Goal: Answer question/provide support

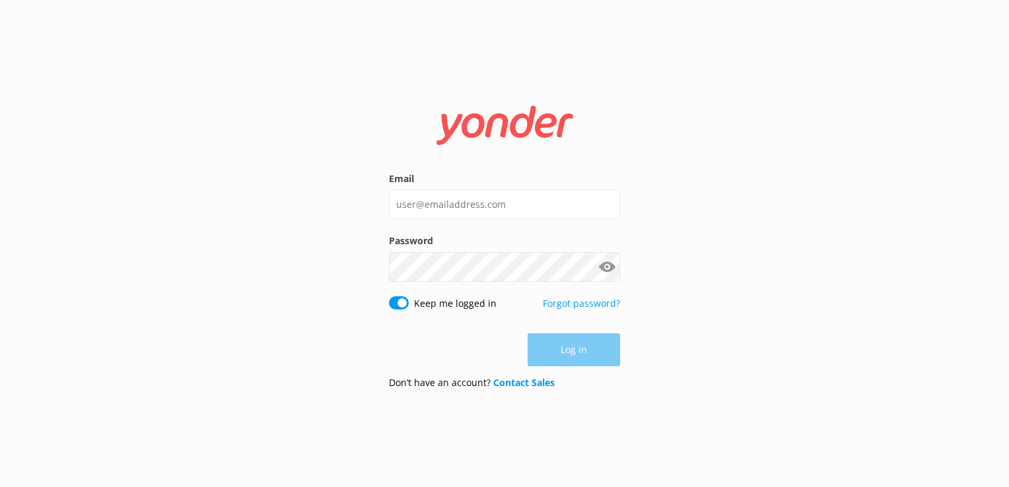
drag, startPoint x: 444, startPoint y: 184, endPoint x: 445, endPoint y: 197, distance: 13.2
click at [444, 186] on label "Email" at bounding box center [504, 179] width 231 height 15
click at [444, 189] on input "Email" at bounding box center [504, 204] width 231 height 30
click at [446, 207] on input "Email" at bounding box center [504, 204] width 231 height 30
type input "[EMAIL_ADDRESS][DOMAIN_NAME]"
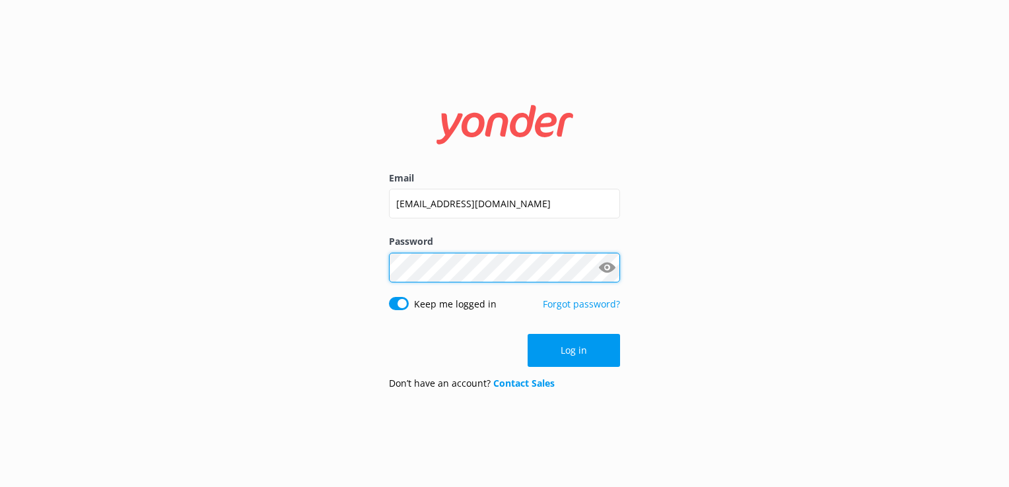
click button "Log in" at bounding box center [574, 350] width 92 height 33
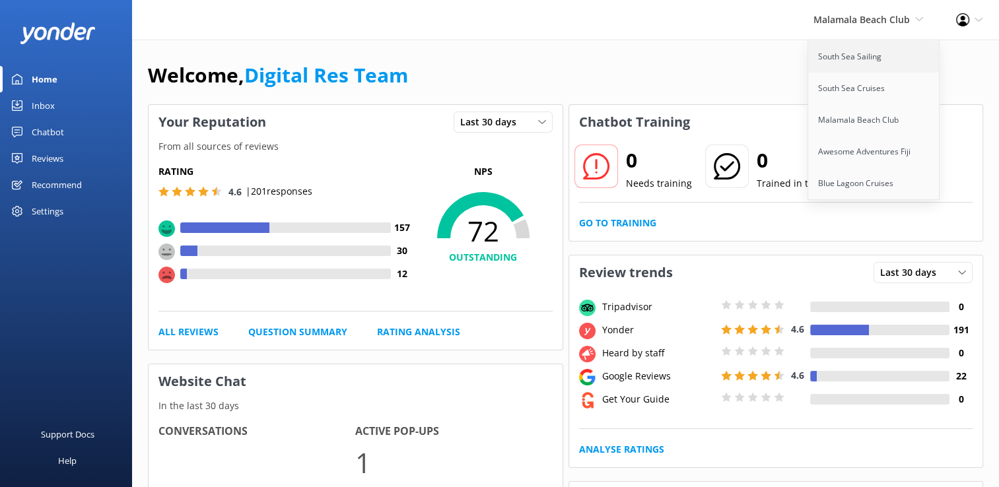
click at [854, 61] on link "South Sea Sailing" at bounding box center [874, 57] width 132 height 32
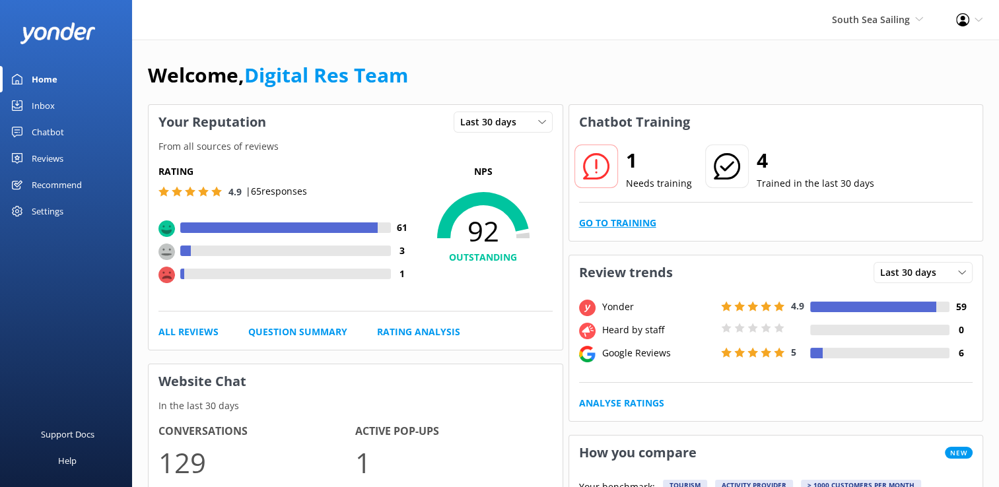
click at [604, 224] on link "Go to Training" at bounding box center [617, 223] width 77 height 15
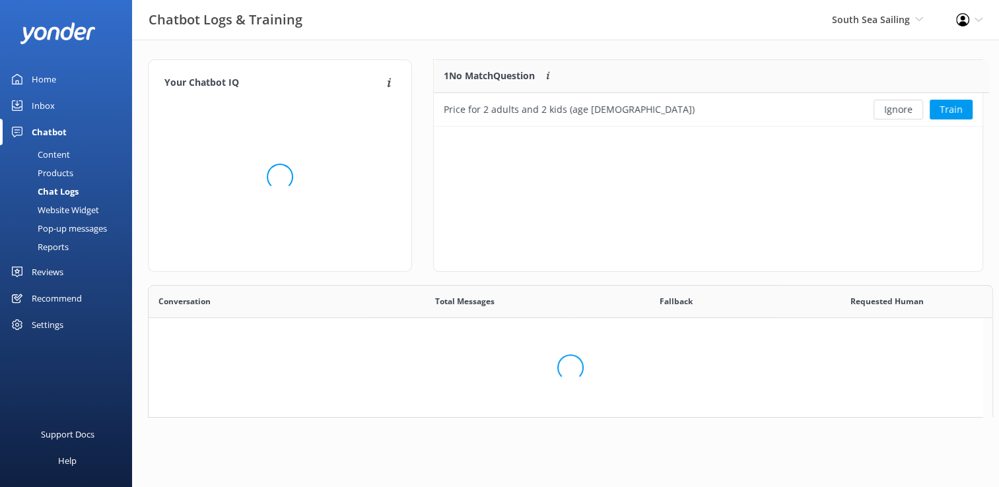
scroll to position [452, 824]
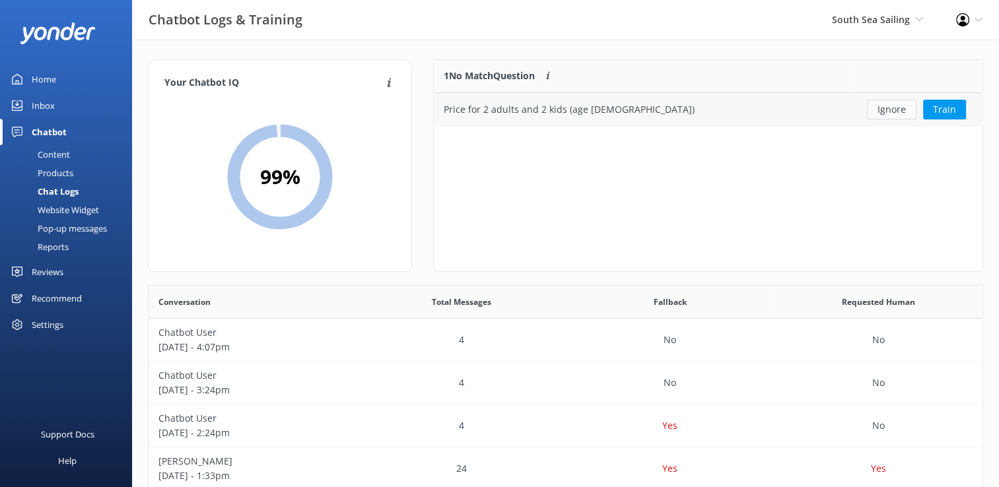
click at [895, 112] on button "Ignore" at bounding box center [892, 110] width 50 height 20
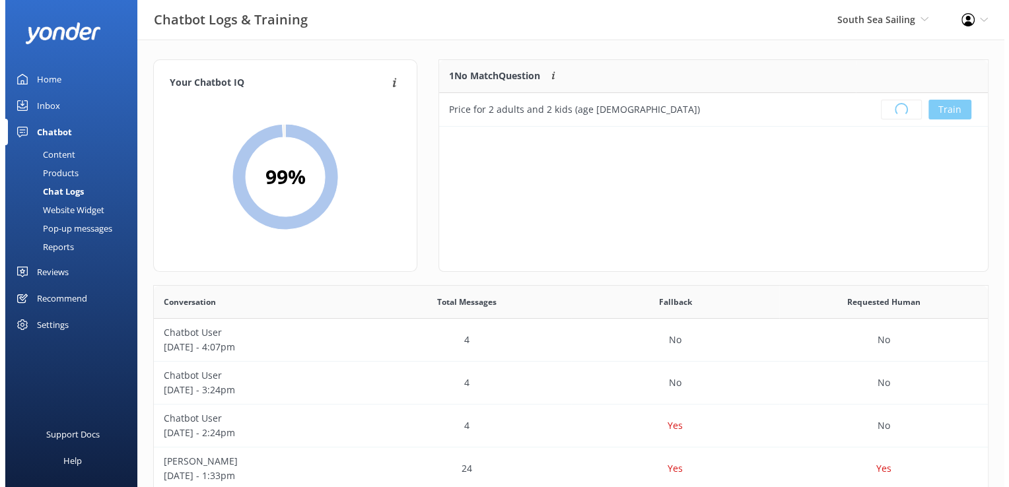
scroll to position [154, 538]
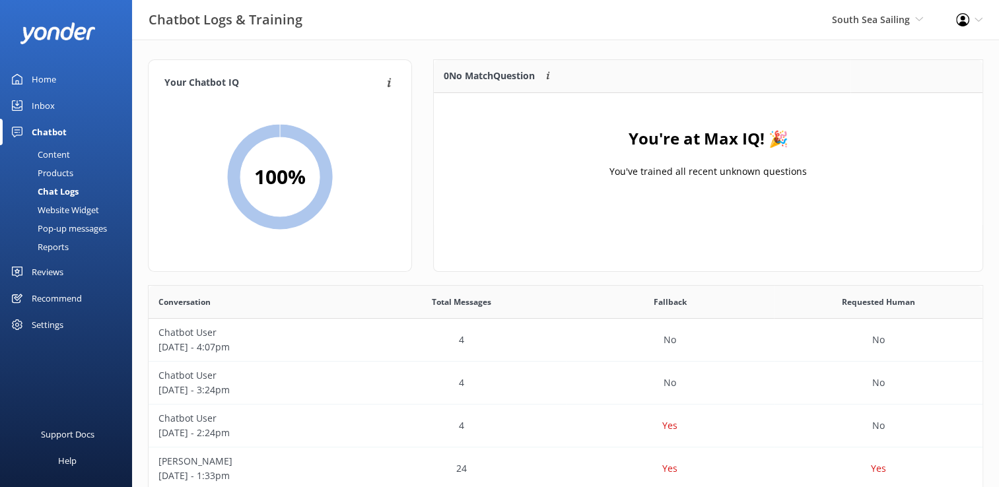
click at [85, 97] on link "Inbox" at bounding box center [66, 105] width 132 height 26
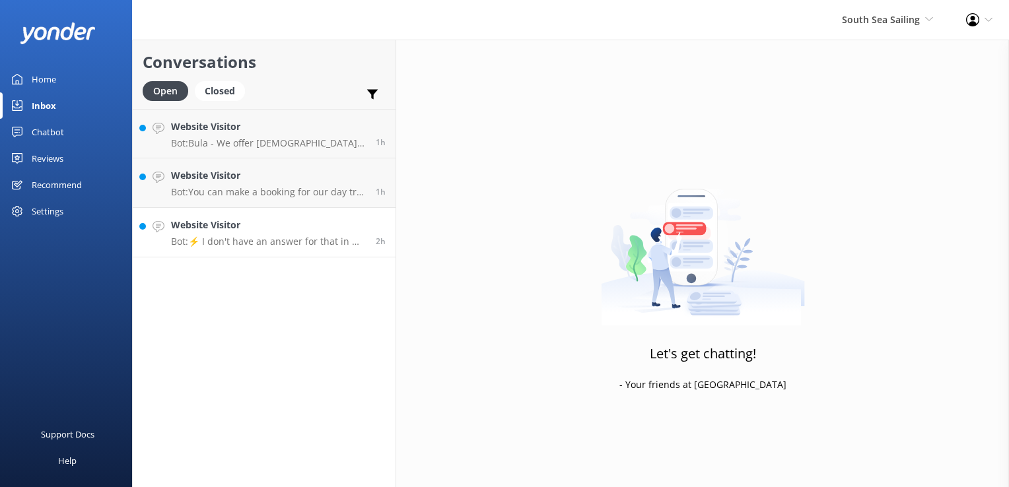
click at [279, 250] on link "Website Visitor Bot: ⚡ I don't have an answer for that in my knowledge base. Pl…" at bounding box center [264, 233] width 263 height 50
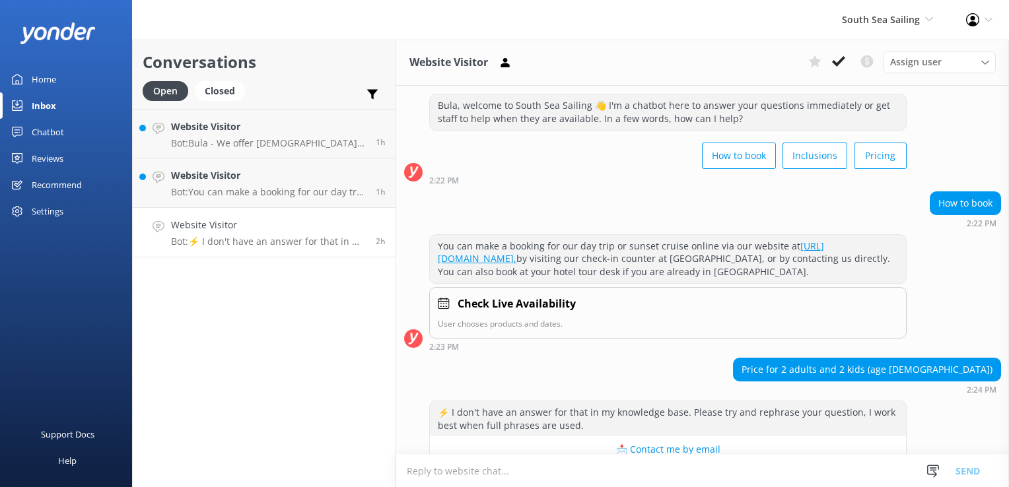
scroll to position [53, 0]
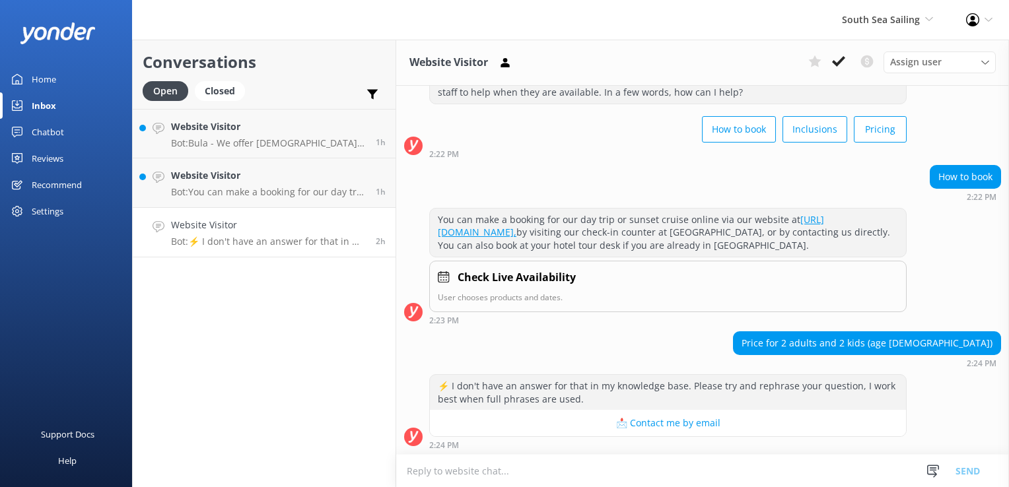
click at [492, 466] on textarea at bounding box center [702, 471] width 613 height 32
paste textarea "$255"
drag, startPoint x: 753, startPoint y: 477, endPoint x: 248, endPoint y: 448, distance: 505.9
click at [248, 448] on div "Conversations Open Closed Important Converted Assigned to me Unassigned Website…" at bounding box center [570, 264] width 877 height 448
click at [720, 474] on textarea "Sabre tour is priced at $255 per adult and $133per child (5-15years)" at bounding box center [702, 470] width 613 height 33
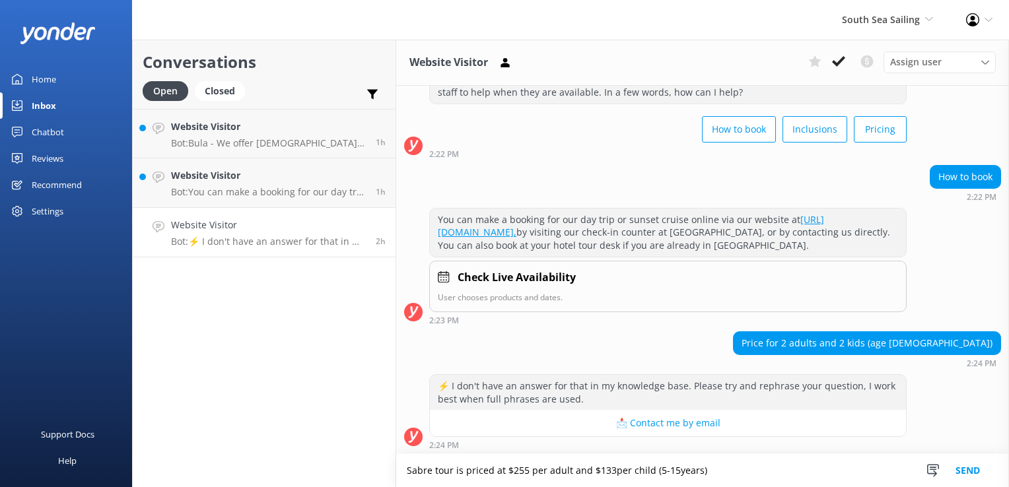
drag, startPoint x: 724, startPoint y: 474, endPoint x: 262, endPoint y: 474, distance: 461.5
click at [262, 474] on div "Conversations Open Closed Important Converted Assigned to me Unassigned Website…" at bounding box center [570, 264] width 877 height 448
paste textarea "https://southseacruisesfiji.com/day-trips/south-sea-sailing/"
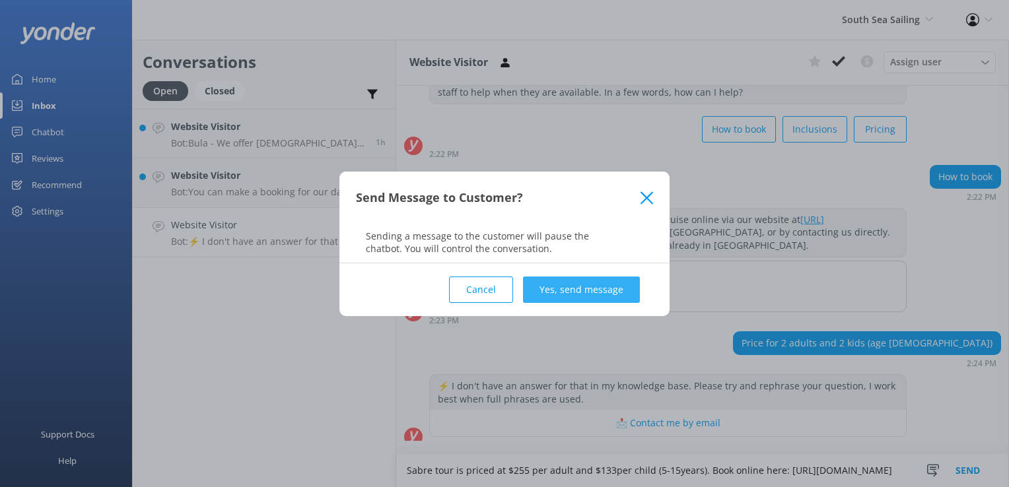
type textarea "Sabre tour is priced at $255 per adult and $133per child (5-15years). Book onli…"
click at [624, 298] on button "Yes, send message" at bounding box center [581, 290] width 117 height 26
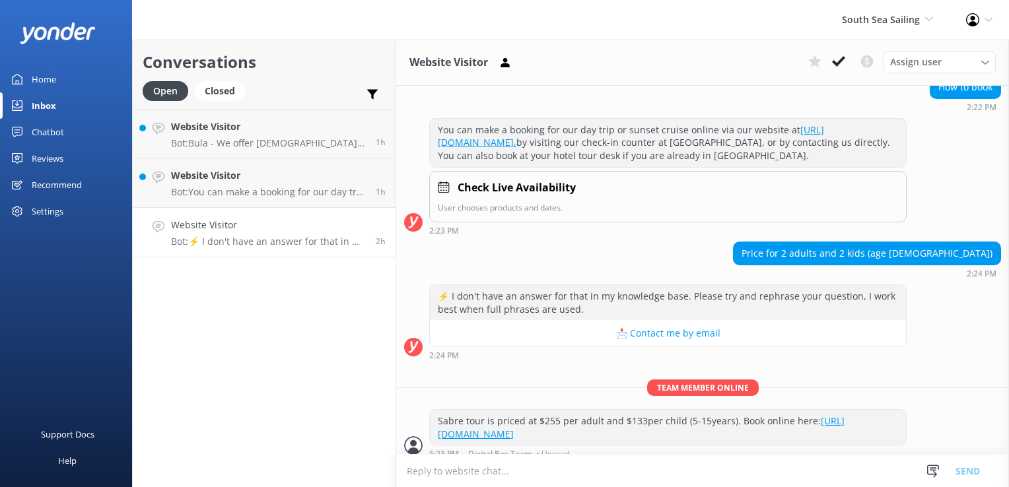
scroll to position [151, 0]
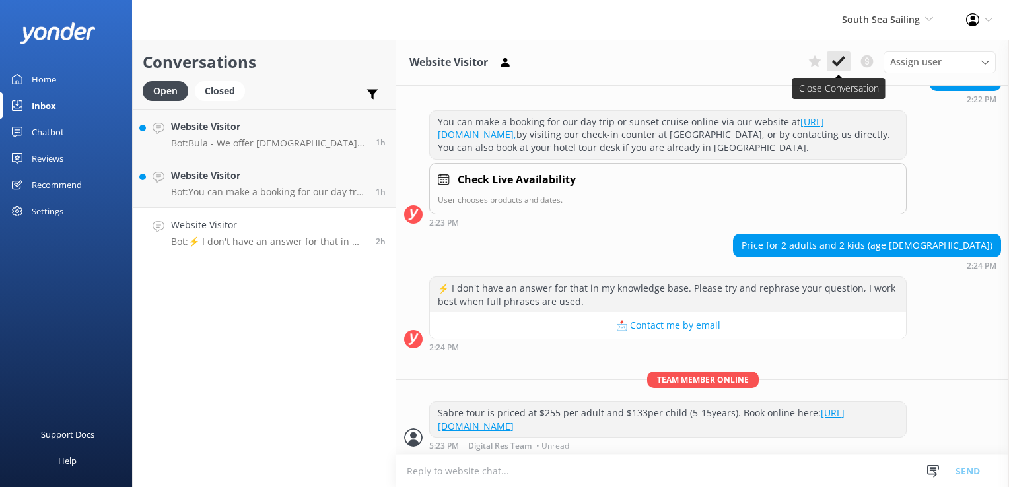
click at [833, 68] on button at bounding box center [839, 61] width 24 height 20
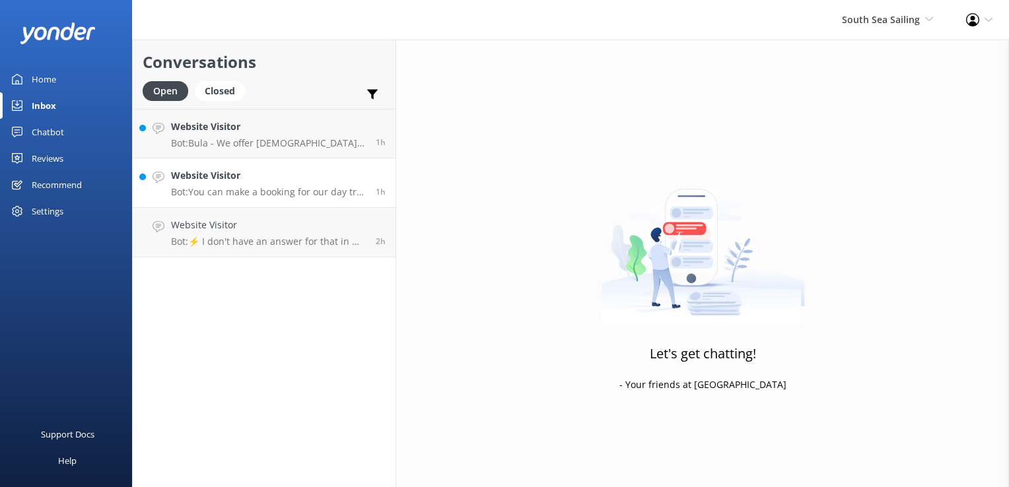
click at [272, 192] on p "Bot: You can make a booking for our day trip or sunset cruise online via our we…" at bounding box center [268, 192] width 195 height 12
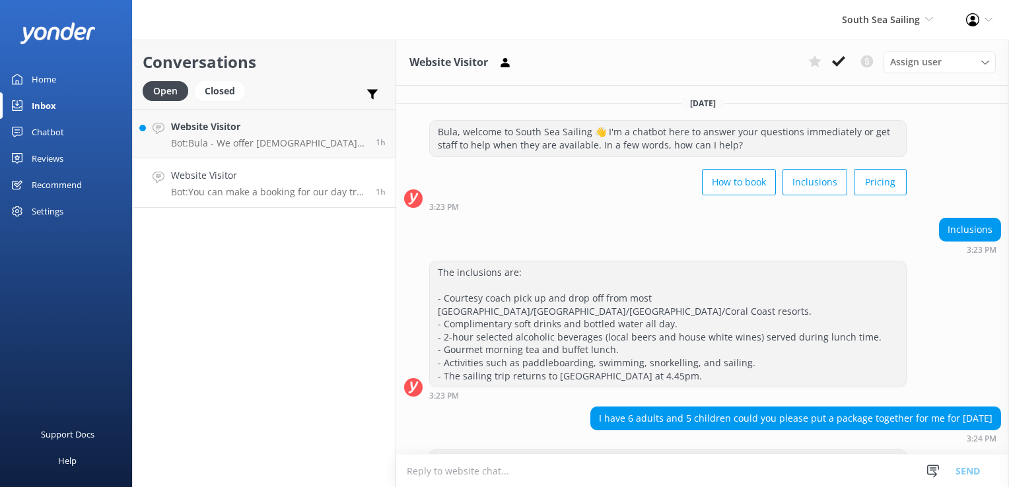
scroll to position [104, 0]
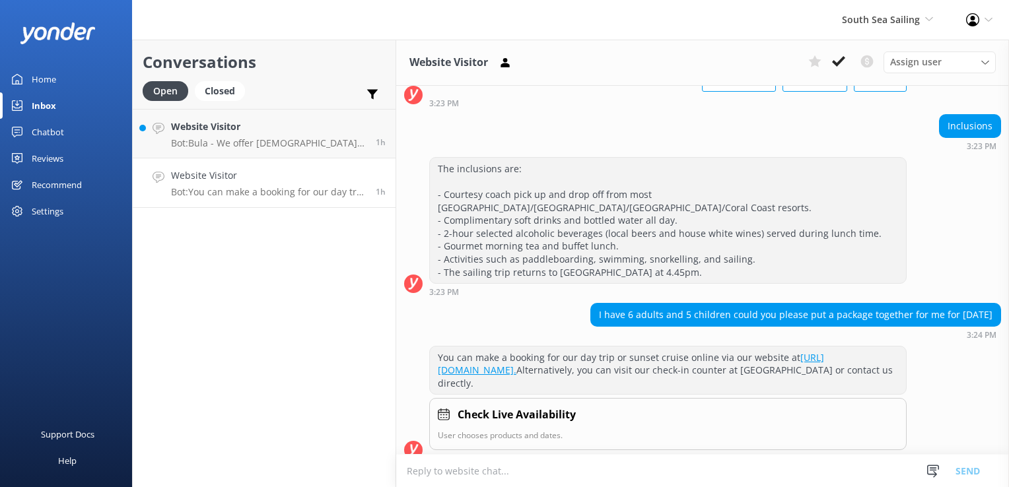
click at [852, 66] on div "Assign user Sonya Alyssa Digital Res Team Miri Koroitamana Lavenia Adivou Ana R…" at bounding box center [899, 61] width 193 height 21
click at [840, 62] on use at bounding box center [838, 61] width 13 height 11
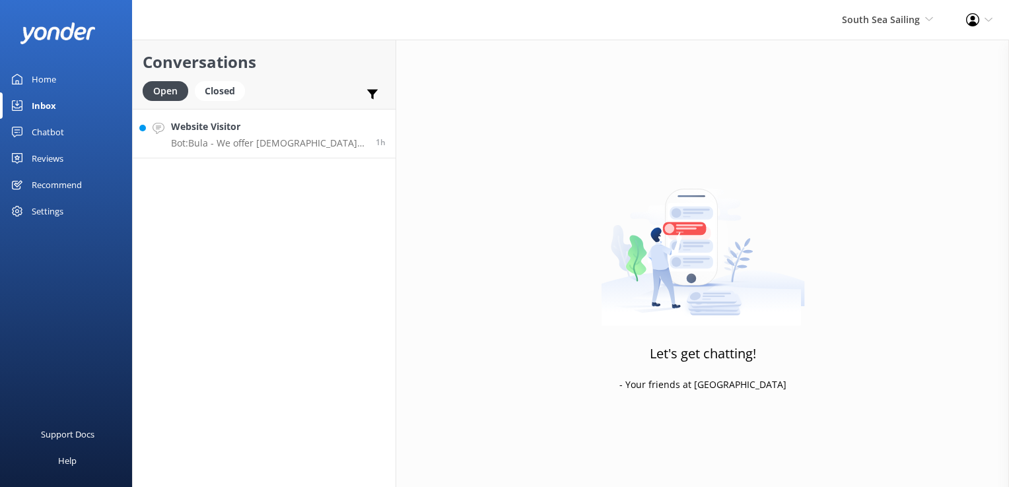
click at [288, 140] on p "Bot: Bula - We offer Fijian residents 20% off our normal standard day trip pric…" at bounding box center [268, 143] width 195 height 12
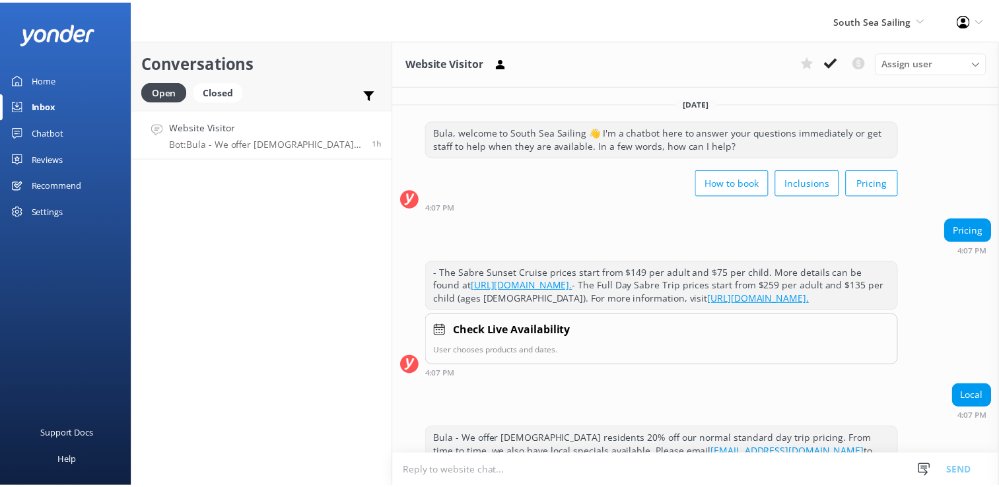
scroll to position [39, 0]
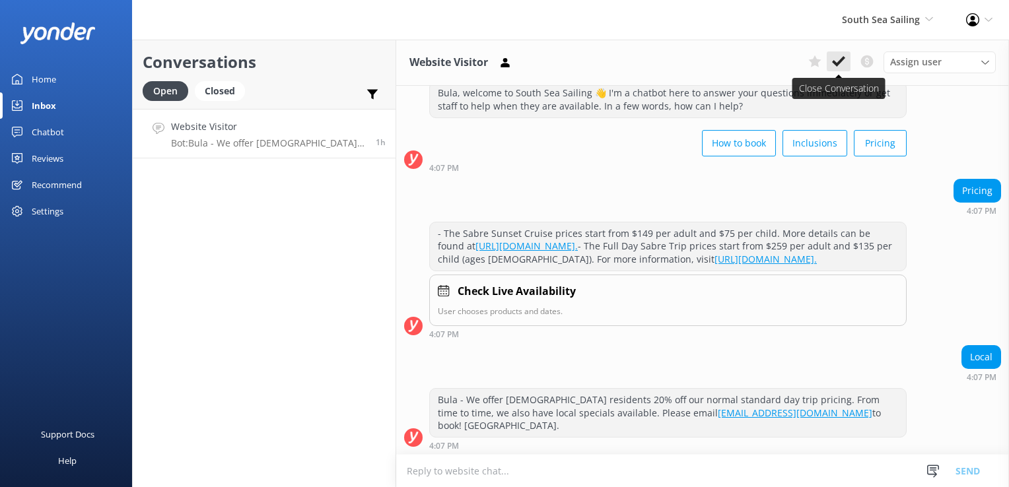
click at [842, 63] on icon at bounding box center [838, 61] width 13 height 13
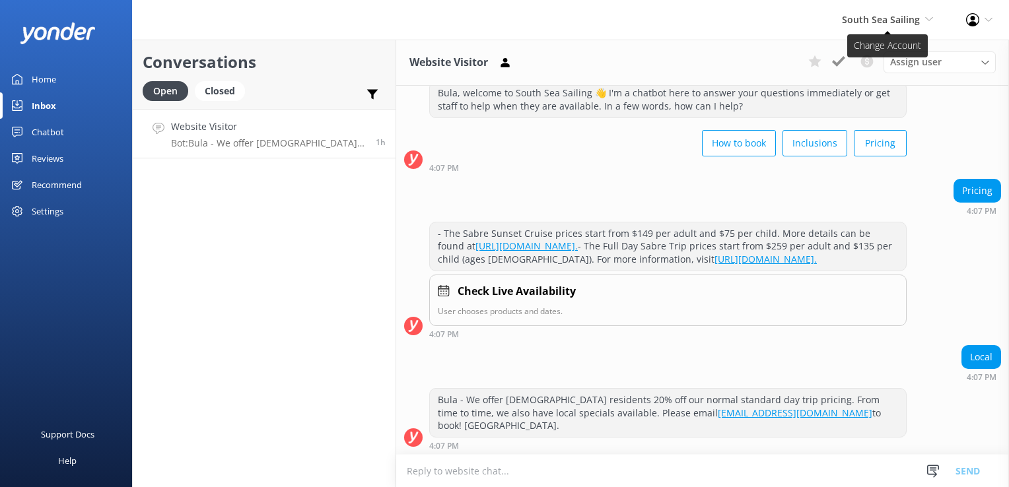
click at [899, 23] on span "South Sea Sailing" at bounding box center [881, 19] width 78 height 13
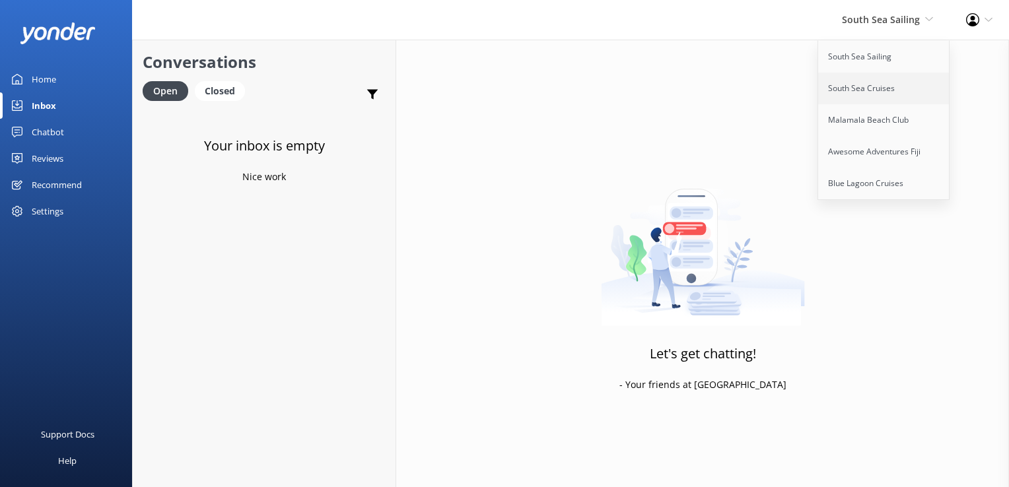
click at [880, 95] on link "South Sea Cruises" at bounding box center [884, 89] width 132 height 32
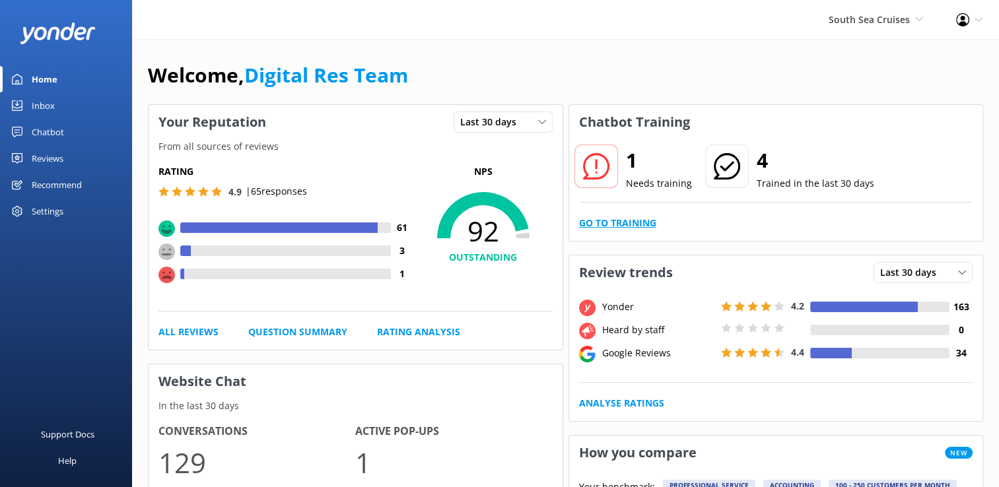
click at [631, 226] on link "Go to Training" at bounding box center [617, 223] width 77 height 15
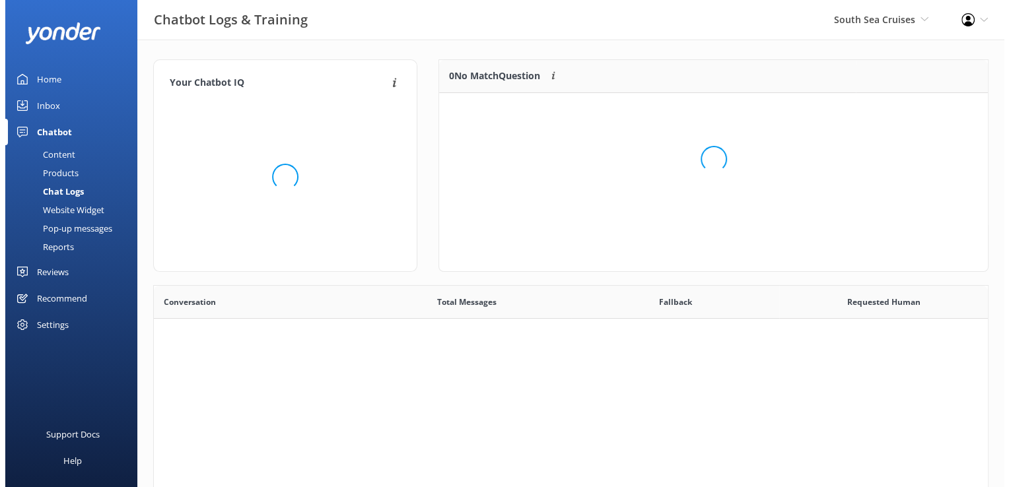
scroll to position [452, 824]
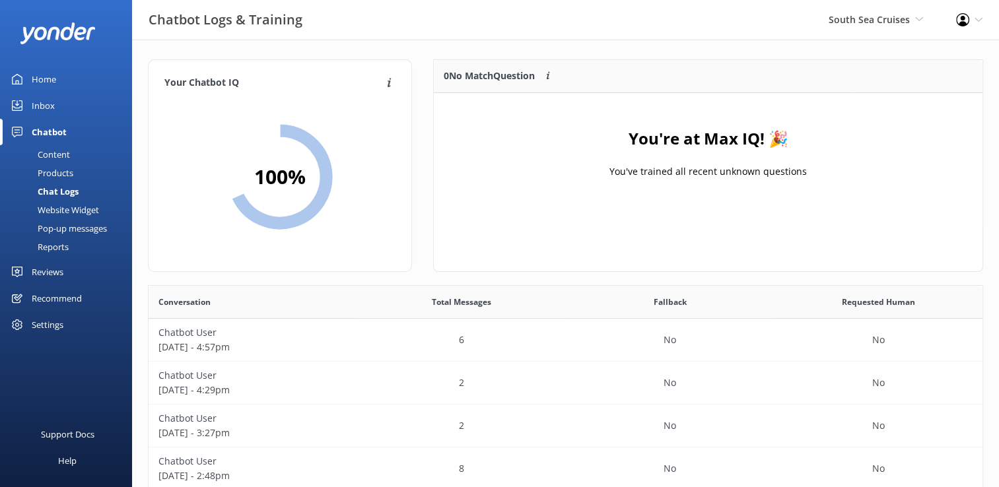
click at [57, 112] on link "Inbox" at bounding box center [66, 105] width 132 height 26
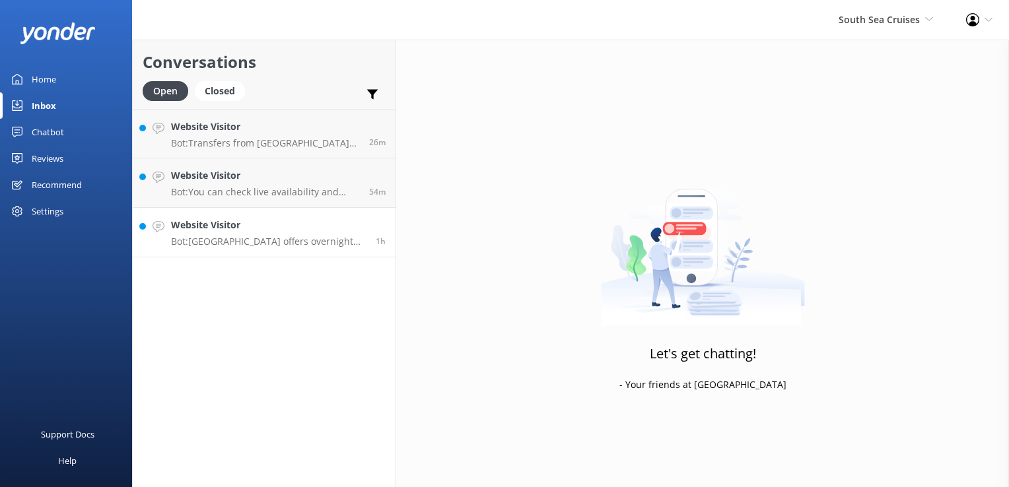
click at [285, 219] on h4 "Website Visitor" at bounding box center [268, 225] width 195 height 15
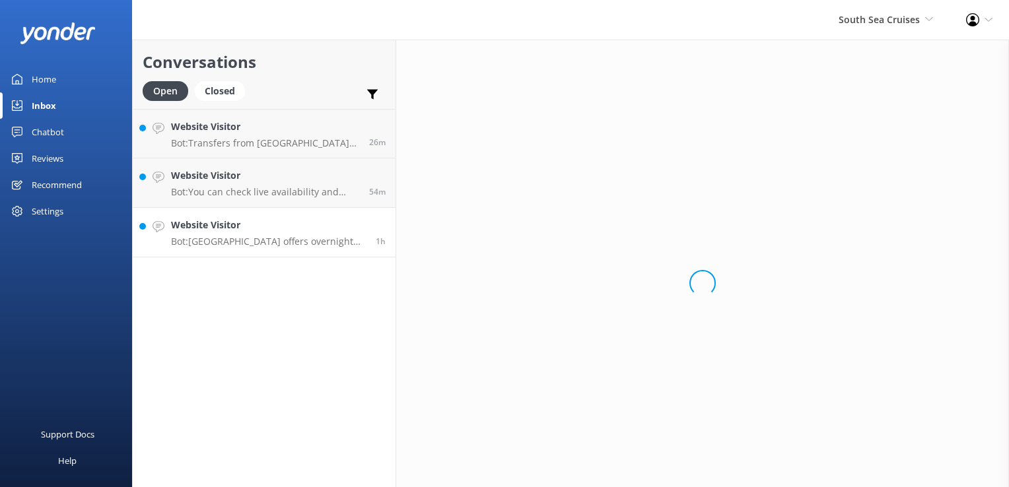
click at [294, 235] on div "Website Visitor Bot: South Sea Island offers overnight accommodation in the for…" at bounding box center [268, 232] width 195 height 29
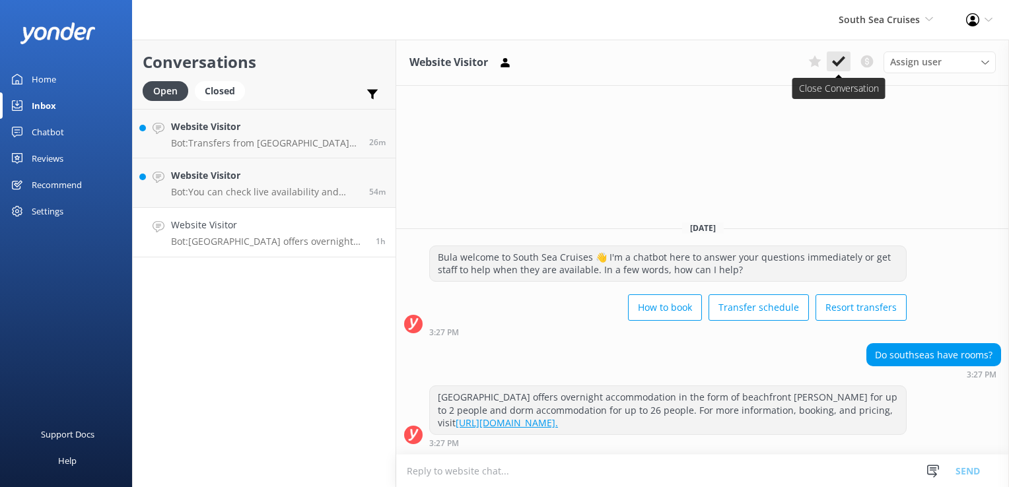
click at [833, 64] on icon at bounding box center [838, 61] width 13 height 13
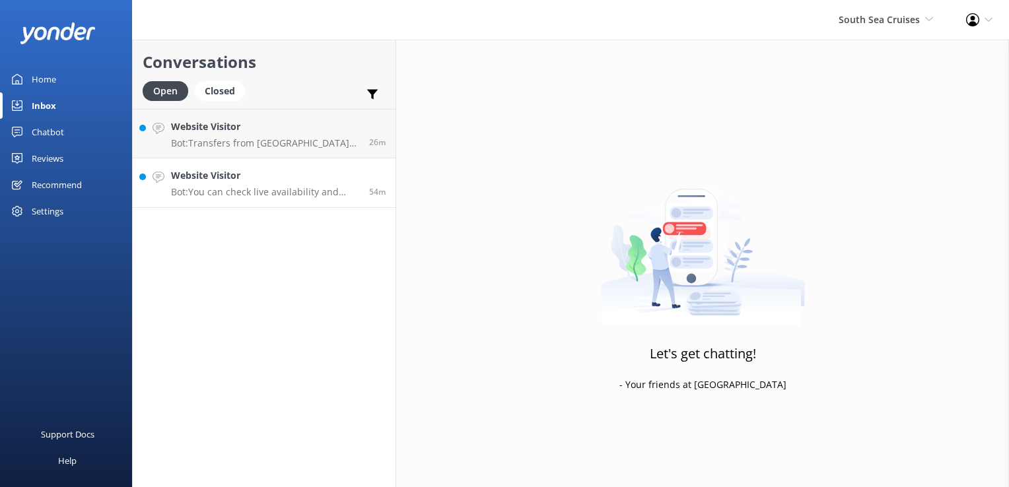
click at [301, 183] on h4 "Website Visitor" at bounding box center [265, 175] width 188 height 15
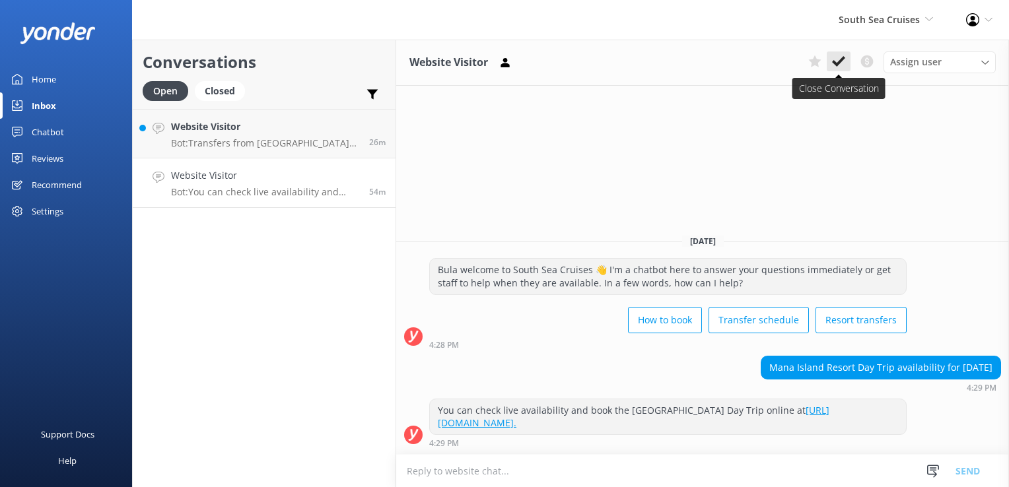
click at [835, 59] on icon at bounding box center [838, 61] width 13 height 13
click at [285, 133] on h4 "Website Visitor" at bounding box center [265, 127] width 188 height 15
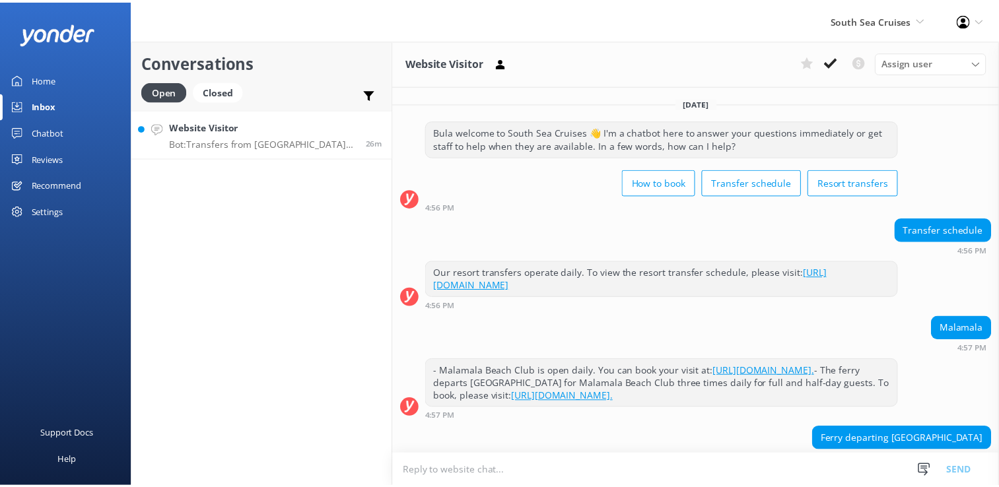
scroll to position [69, 0]
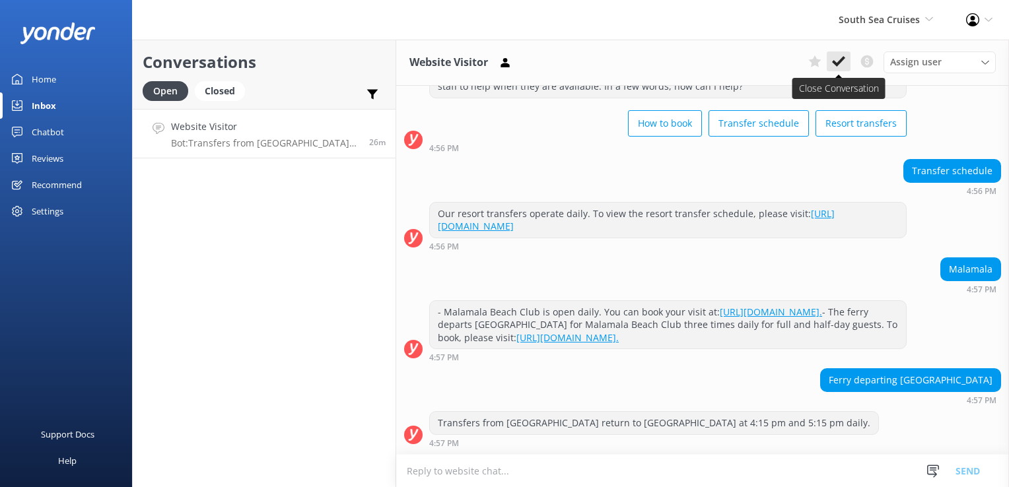
click at [848, 59] on button at bounding box center [839, 61] width 24 height 20
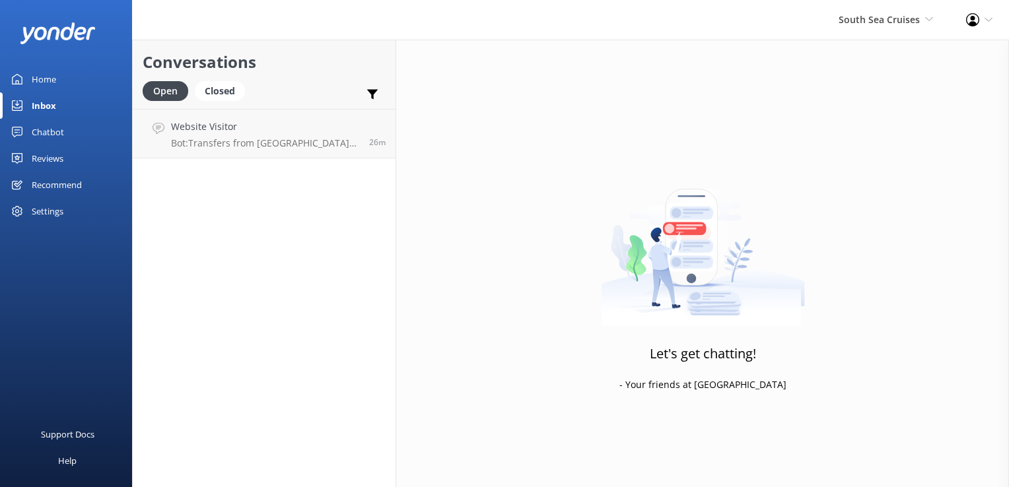
click at [863, 32] on div "South Sea Cruises South Sea Sailing South Sea Cruises Malamala Beach Club Aweso…" at bounding box center [885, 20] width 127 height 40
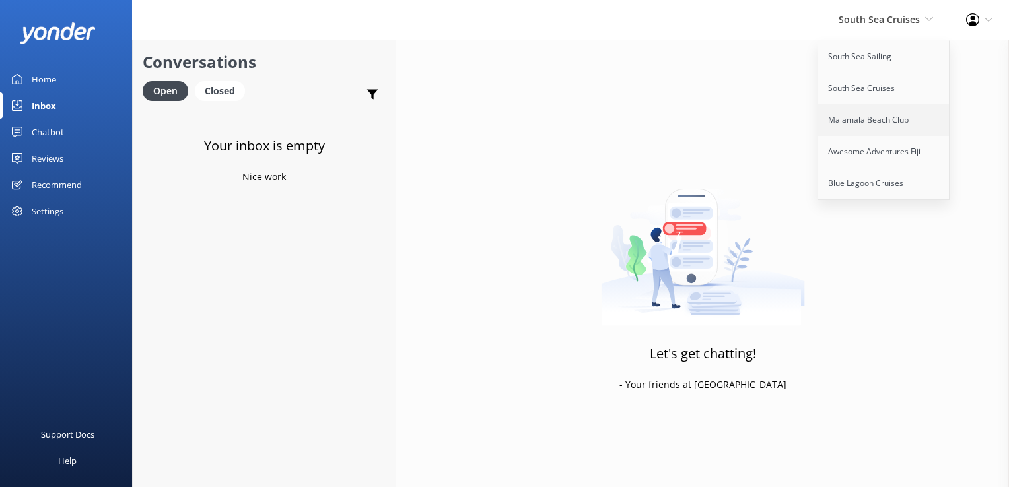
click at [883, 125] on link "Malamala Beach Club" at bounding box center [884, 120] width 132 height 32
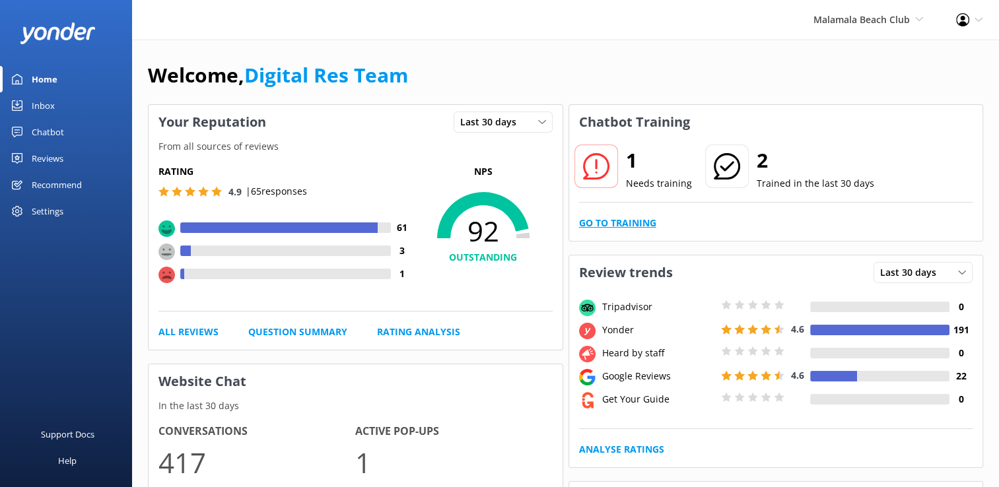
click at [637, 229] on link "Go to Training" at bounding box center [617, 223] width 77 height 15
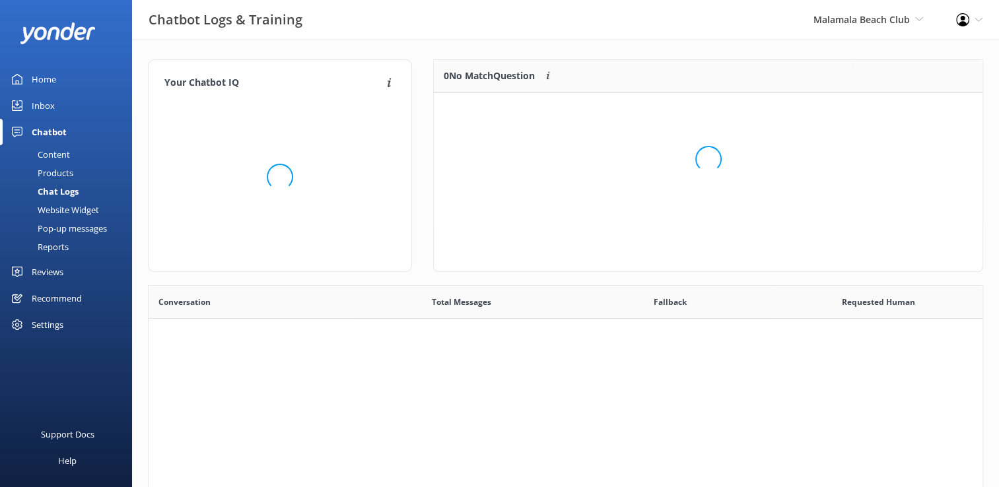
scroll to position [452, 824]
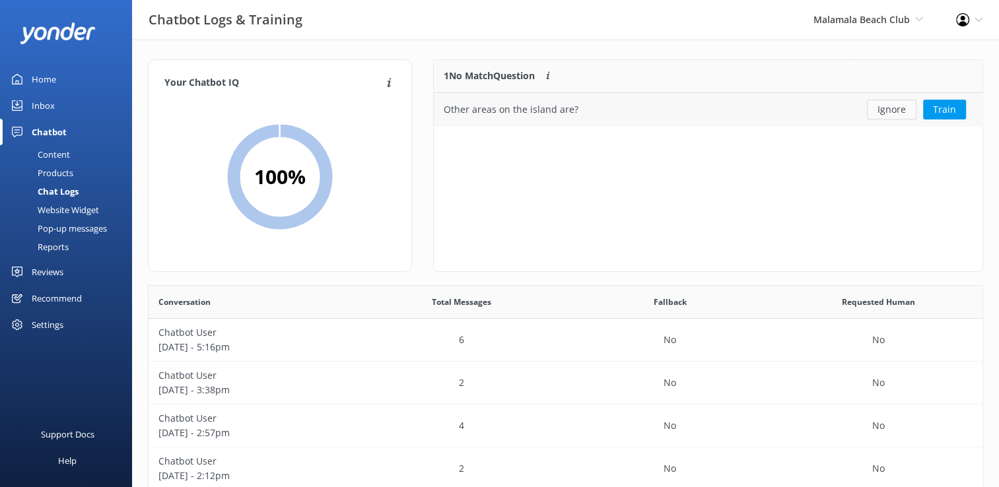
click at [901, 113] on button "Ignore" at bounding box center [892, 110] width 50 height 20
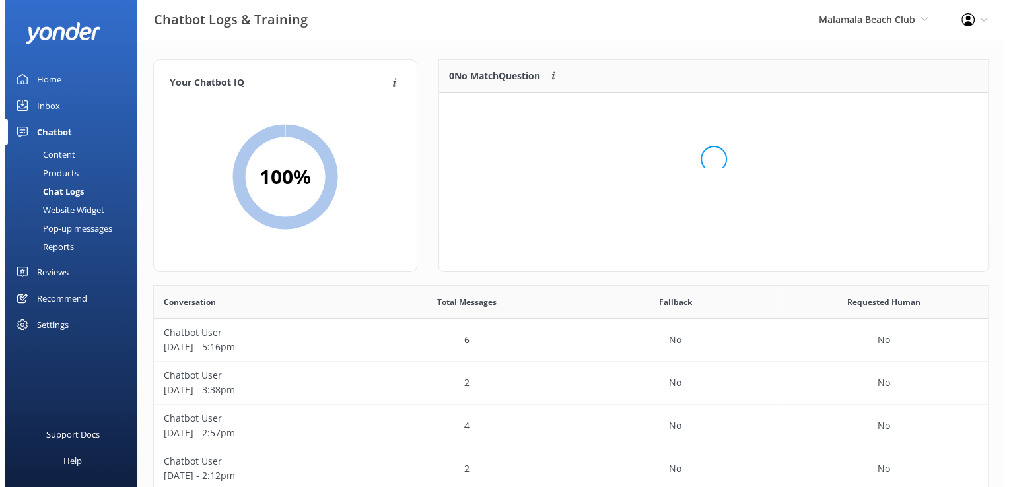
scroll to position [154, 538]
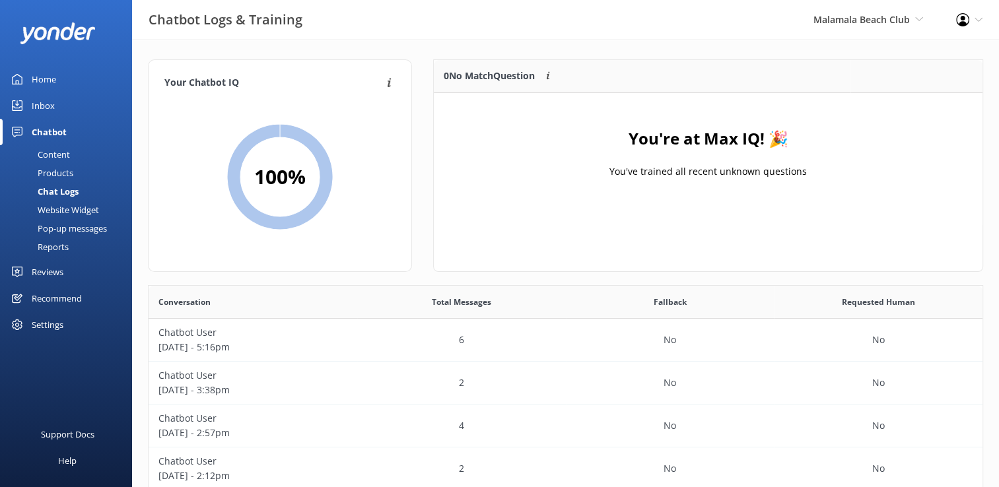
click at [48, 98] on div "Inbox" at bounding box center [43, 105] width 23 height 26
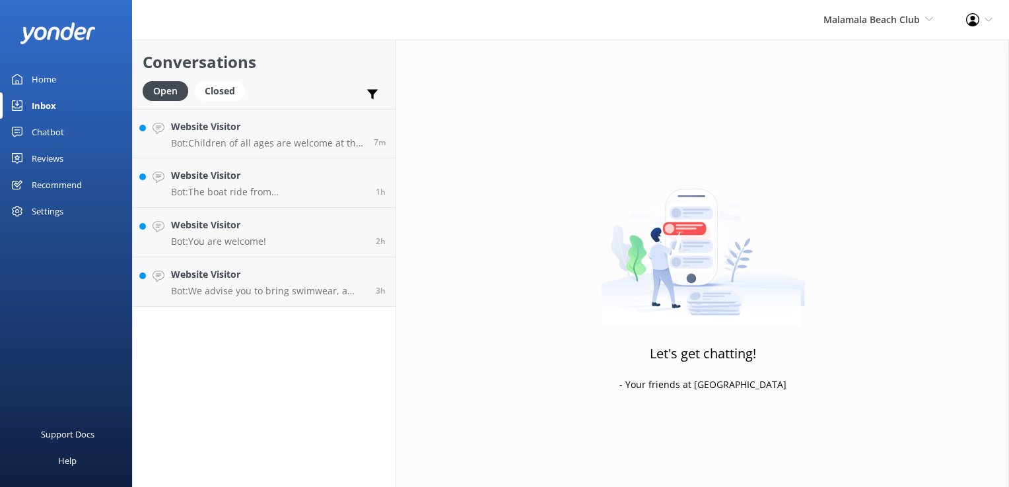
click at [48, 104] on div "Inbox" at bounding box center [44, 105] width 24 height 26
click at [234, 287] on p "Bot: We advise you to bring swimwear, a hat, sunscreen, and footwear to wear on…" at bounding box center [268, 291] width 195 height 12
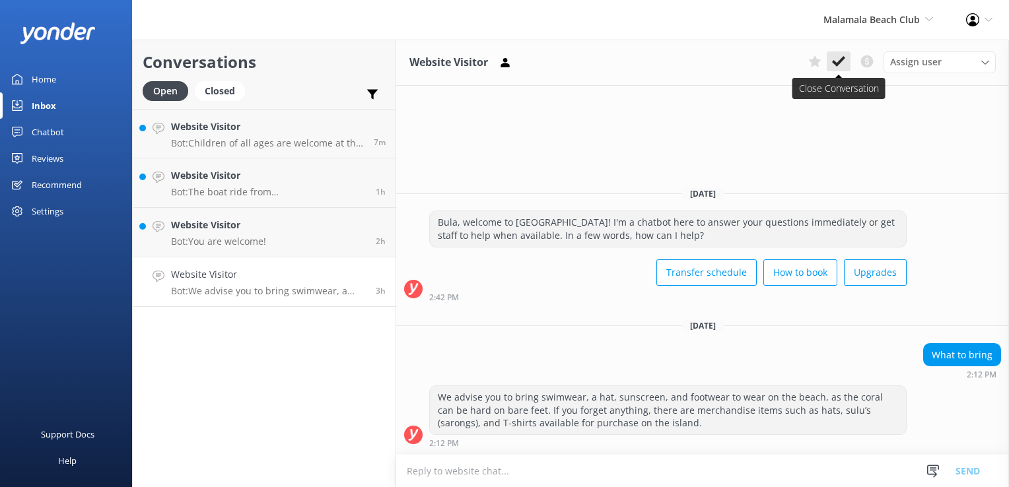
click at [848, 66] on button at bounding box center [839, 61] width 24 height 20
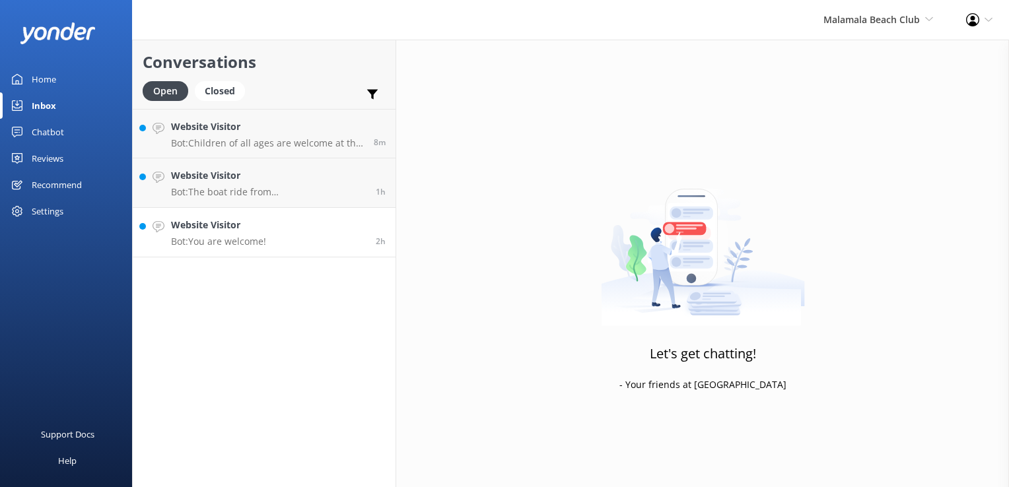
click at [252, 224] on h4 "Website Visitor" at bounding box center [218, 225] width 95 height 15
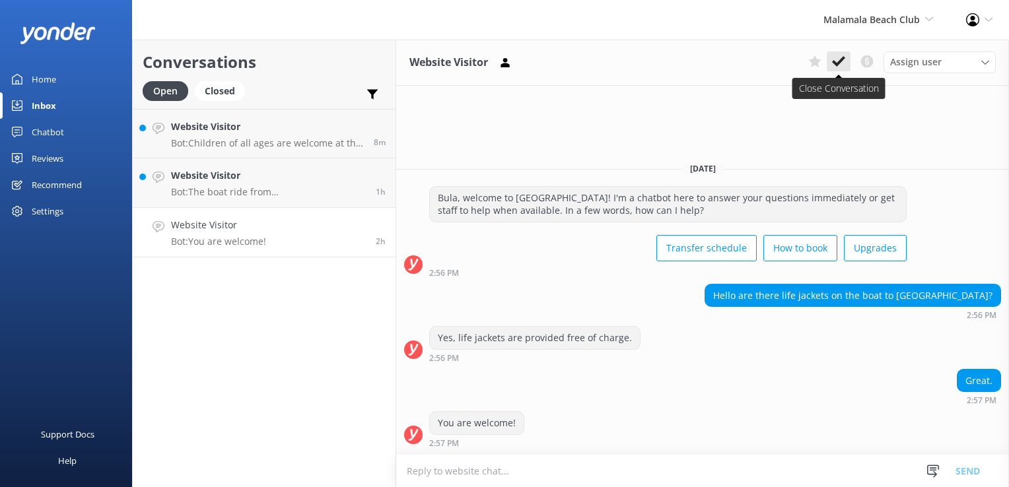
click at [850, 68] on button at bounding box center [839, 61] width 24 height 20
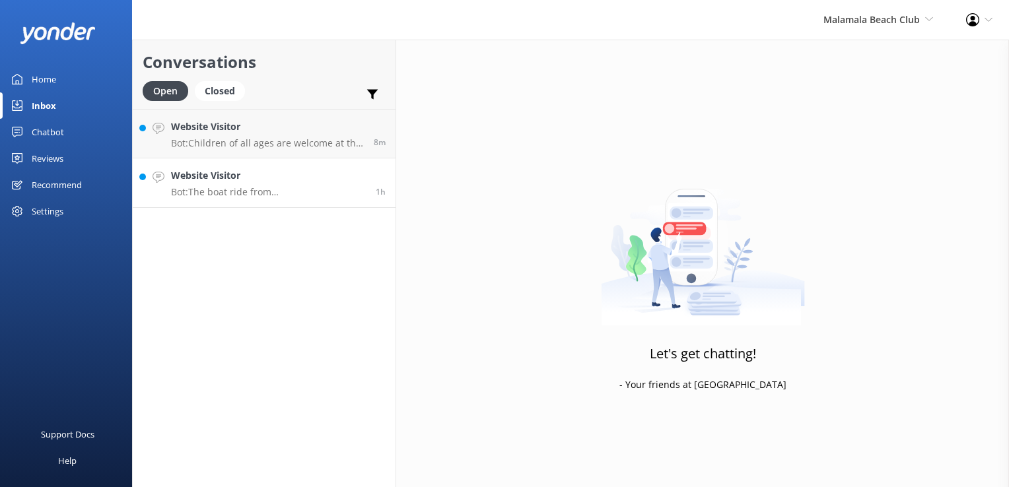
click at [319, 184] on div "Website Visitor Bot: The boat ride from Port Denarau to Malamala Beach Club typ…" at bounding box center [268, 182] width 195 height 29
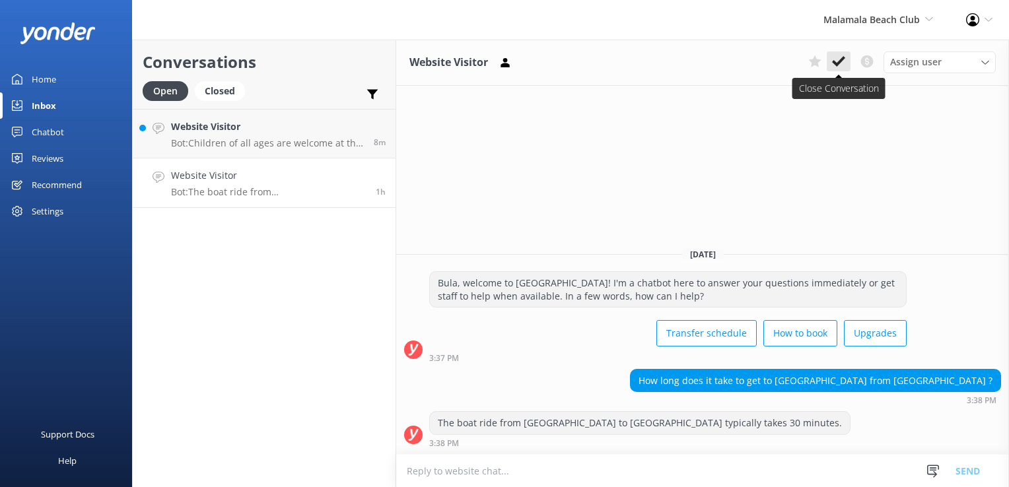
click at [831, 63] on button at bounding box center [839, 61] width 24 height 20
click at [303, 140] on p "Bot: Children of all ages are welcome at the beach club, except for the Venue, …" at bounding box center [267, 143] width 193 height 12
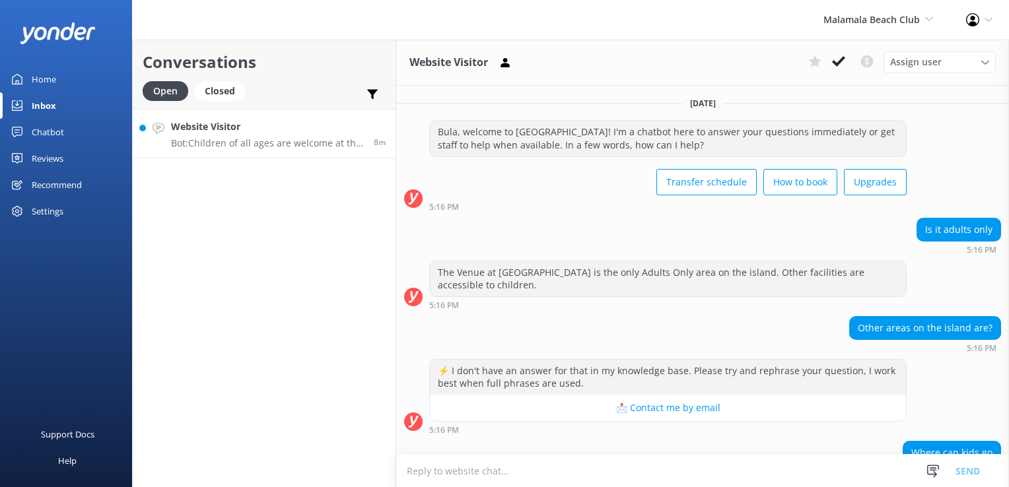
scroll to position [95, 0]
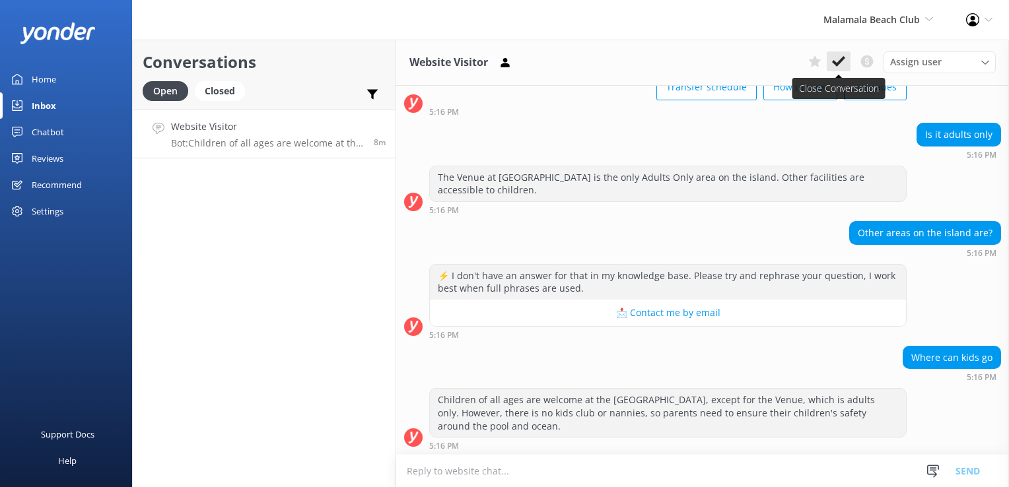
click at [835, 63] on use at bounding box center [838, 61] width 13 height 11
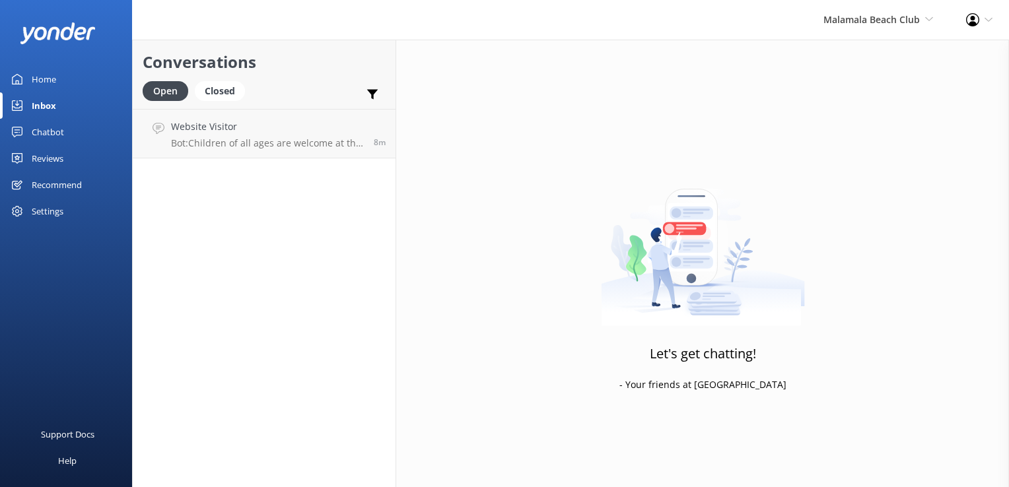
click at [853, 34] on div "Malamala Beach Club South Sea Sailing South Sea Cruises Malamala Beach Club Awe…" at bounding box center [878, 20] width 143 height 40
click at [882, 146] on link "Awesome Adventures Fiji" at bounding box center [884, 152] width 132 height 32
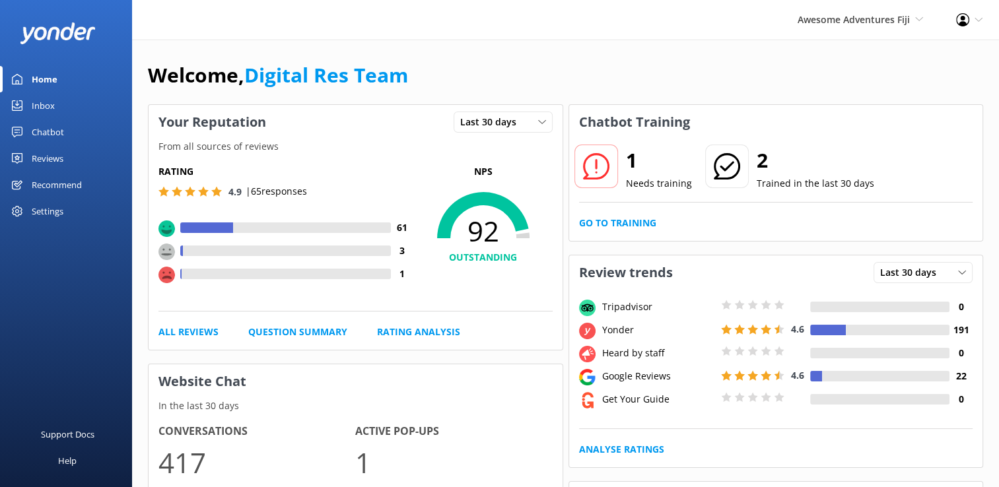
click at [60, 108] on link "Inbox" at bounding box center [66, 105] width 132 height 26
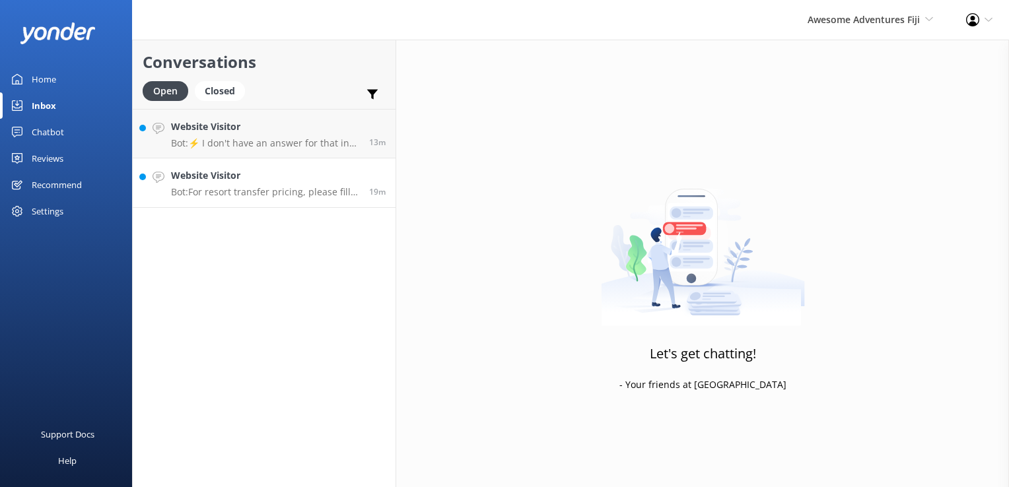
click at [298, 184] on div "Website Visitor Bot: For resort transfer pricing, please fill out your details …" at bounding box center [265, 182] width 188 height 29
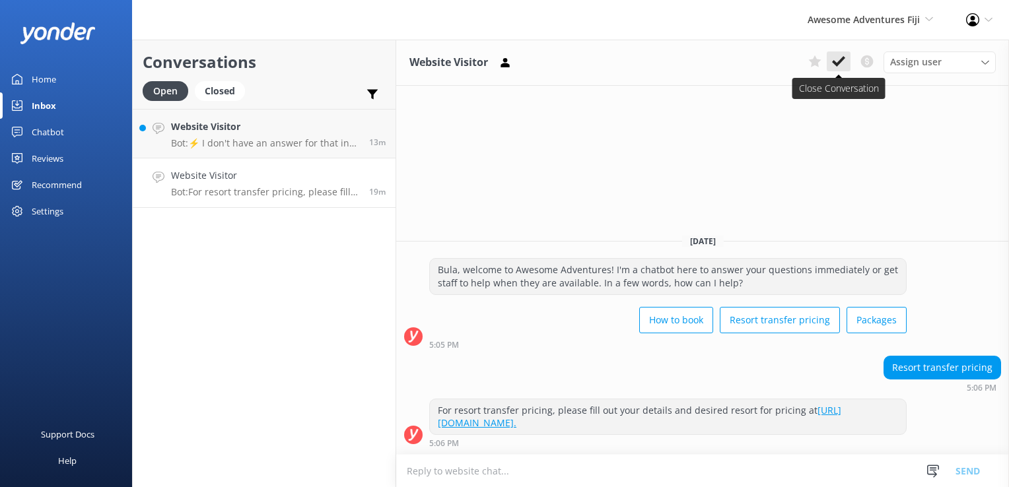
click at [834, 65] on icon at bounding box center [838, 61] width 13 height 13
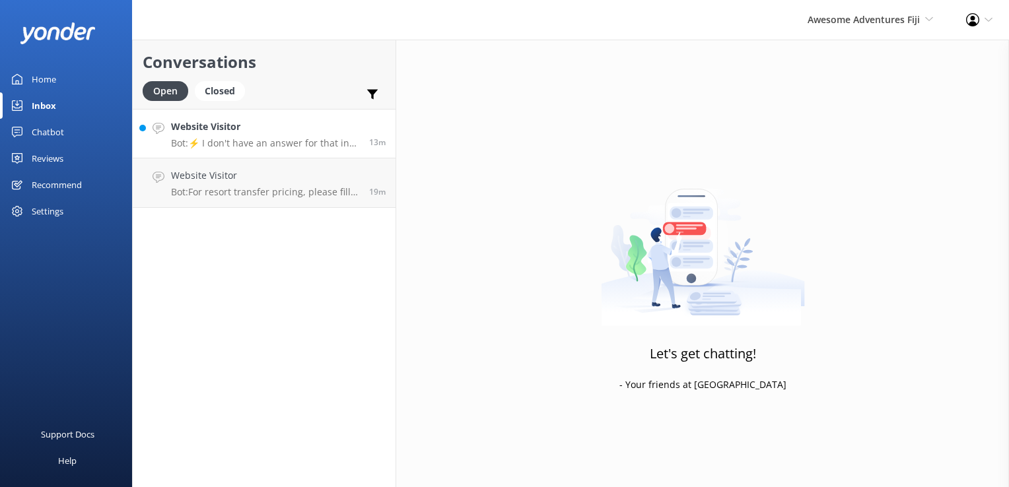
click at [278, 133] on h4 "Website Visitor" at bounding box center [265, 127] width 188 height 15
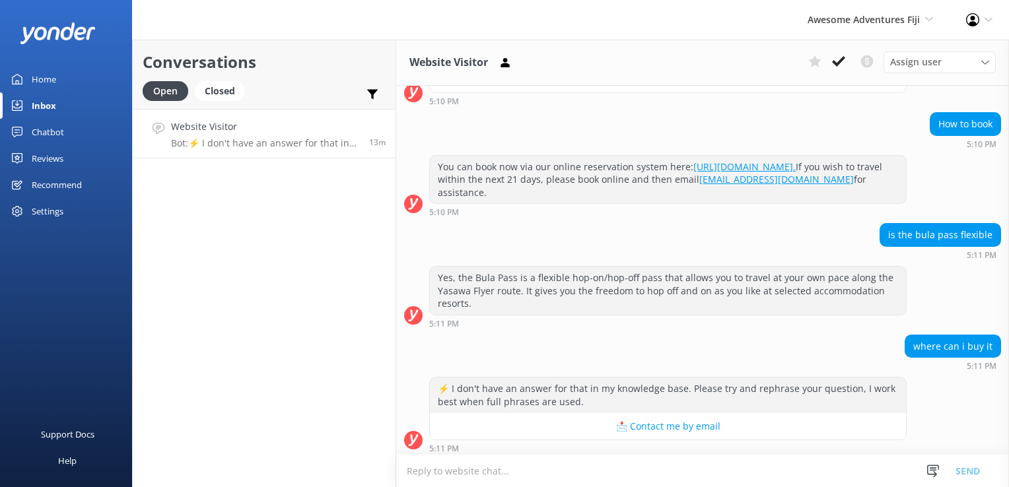
scroll to position [440, 0]
drag, startPoint x: 984, startPoint y: 234, endPoint x: 961, endPoint y: 266, distance: 39.8
click at [984, 234] on div "is the bula pass flexible" at bounding box center [940, 234] width 120 height 22
click at [695, 477] on textarea at bounding box center [702, 471] width 613 height 32
paste textarea "Please contact & liaise directly with our Awesome Adventures Fiji Reservations …"
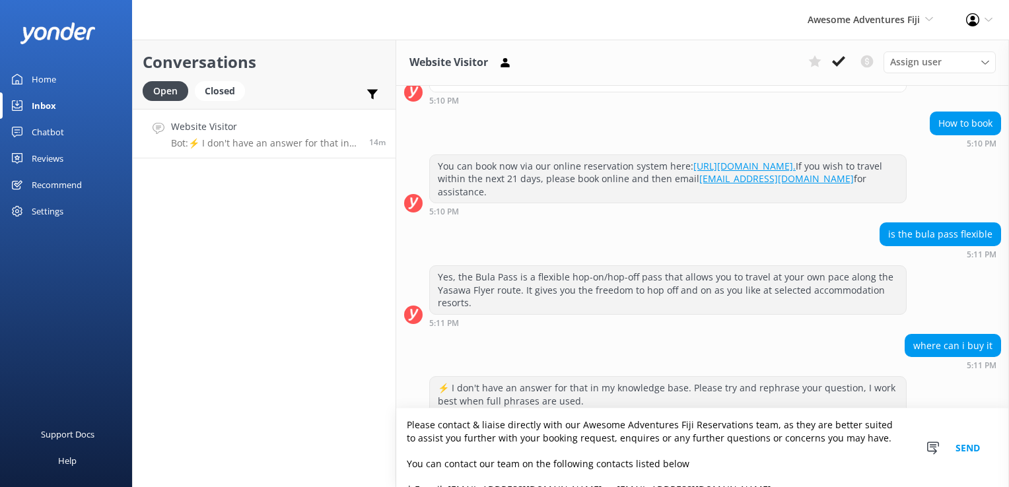
scroll to position [0, 0]
type textarea "Please contact & liaise directly with our Awesome Adventures Fiji Reservations …"
click at [979, 449] on button "Send" at bounding box center [968, 448] width 50 height 79
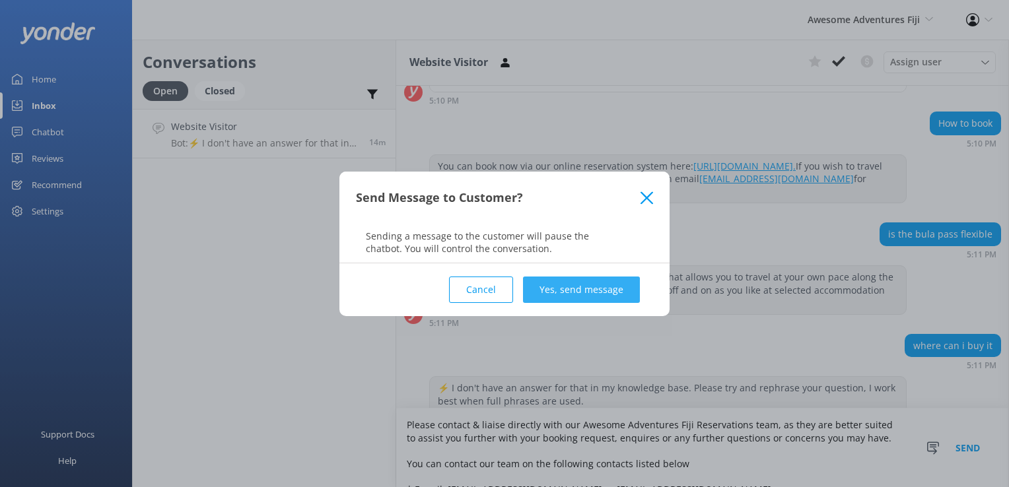
click at [615, 290] on button "Yes, send message" at bounding box center [581, 290] width 117 height 26
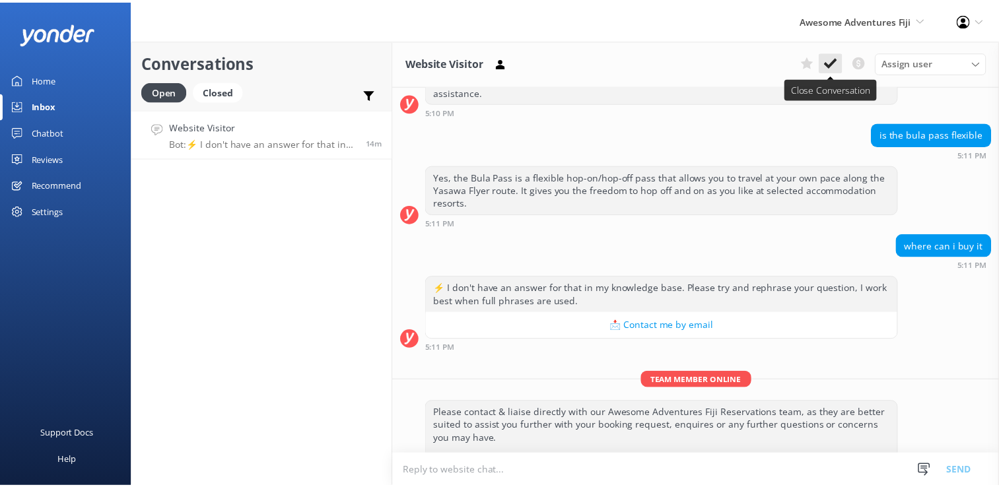
scroll to position [681, 0]
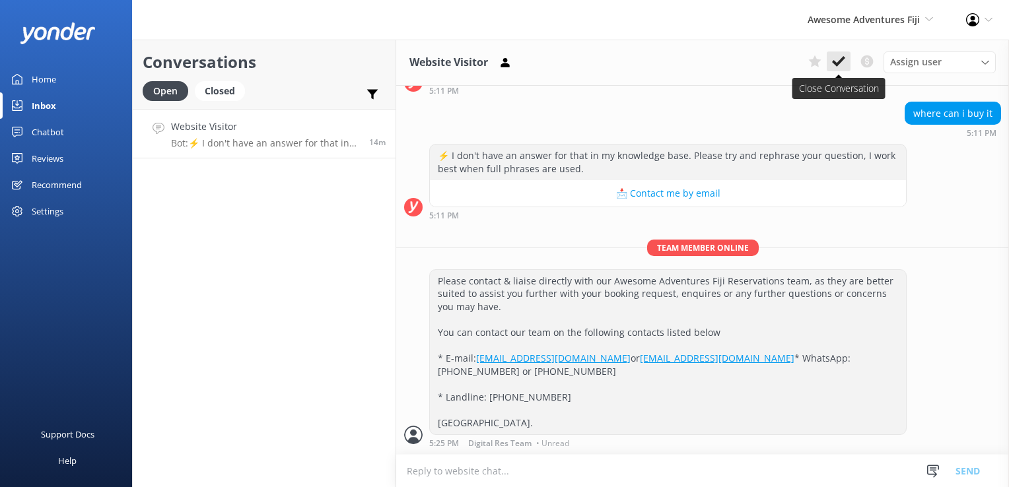
click at [840, 60] on use at bounding box center [838, 61] width 13 height 11
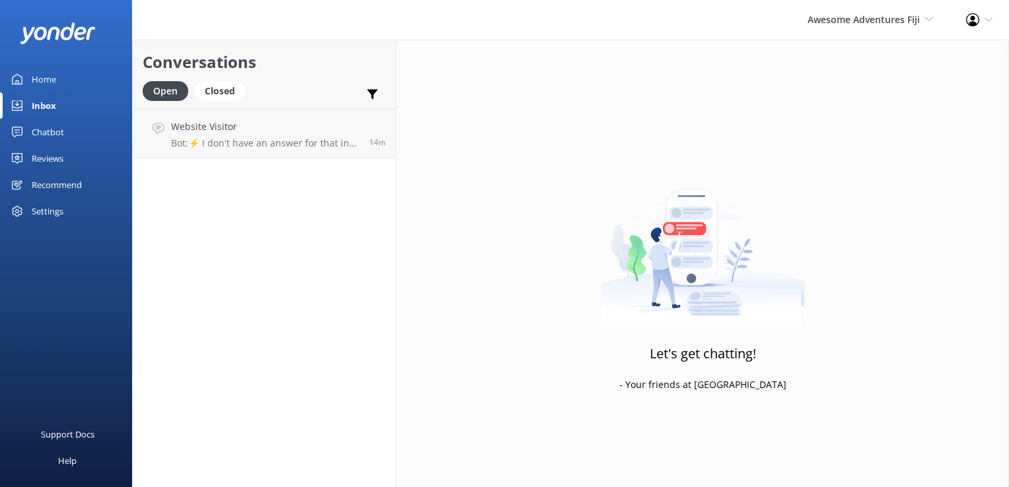
click at [870, 29] on div "Awesome Adventures Fiji South Sea Sailing South Sea Cruises Malamala Beach Club…" at bounding box center [870, 20] width 158 height 40
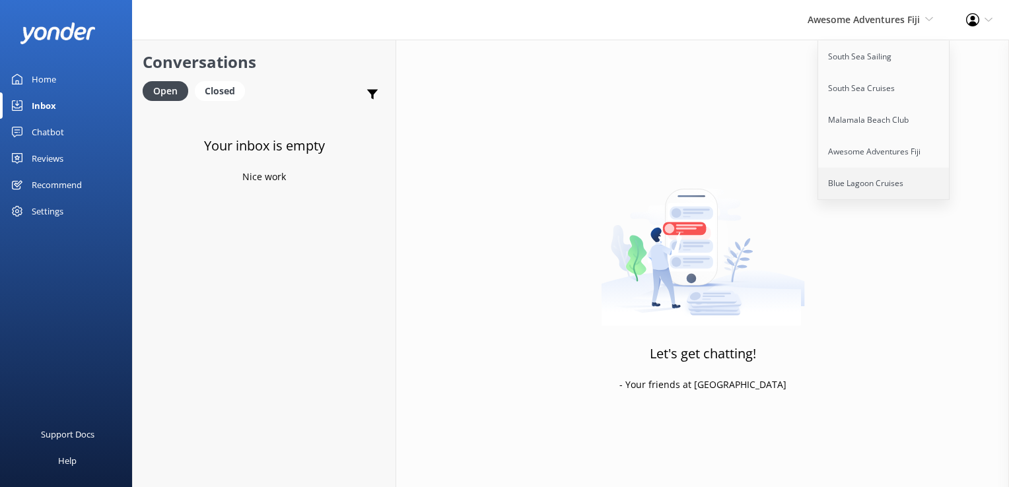
click at [864, 178] on link "Blue Lagoon Cruises" at bounding box center [884, 184] width 132 height 32
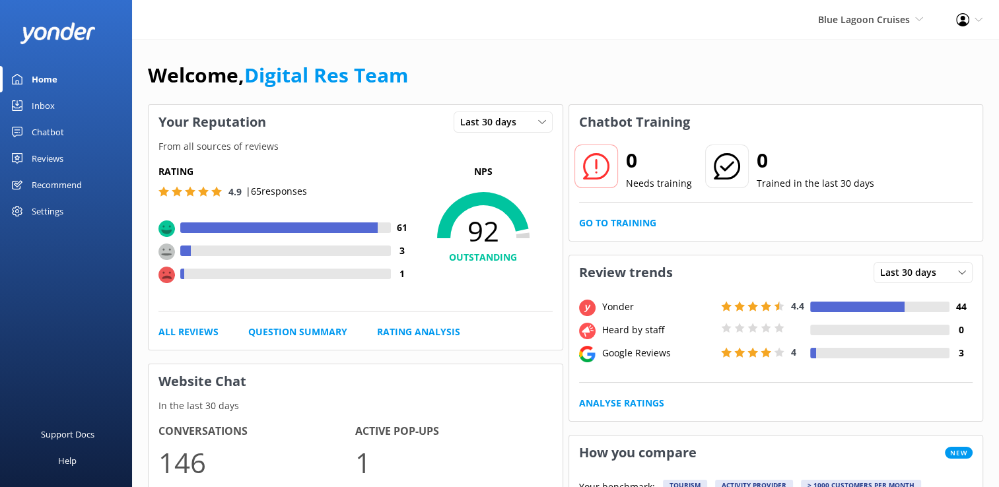
drag, startPoint x: 34, startPoint y: 106, endPoint x: 127, endPoint y: 102, distance: 92.6
click at [34, 106] on div "Inbox" at bounding box center [43, 105] width 23 height 26
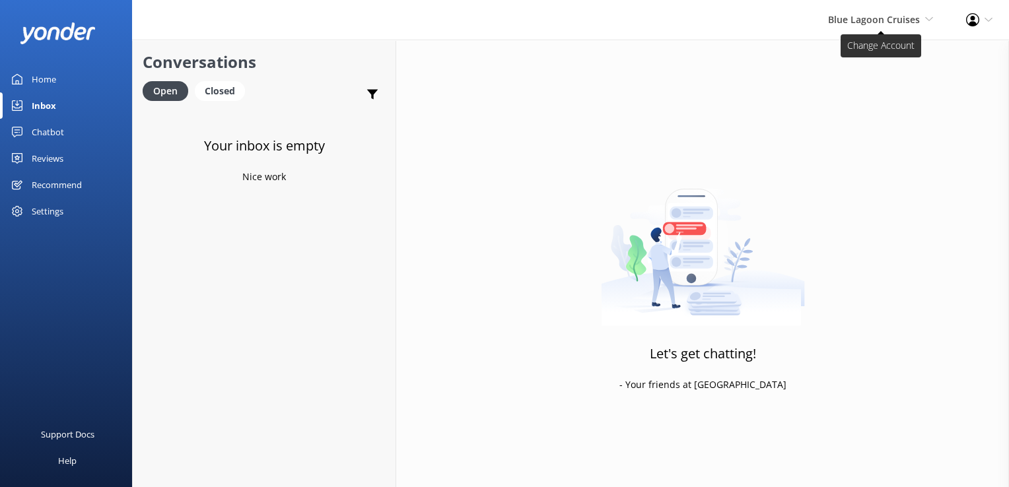
click at [887, 26] on span "Blue Lagoon Cruises South Sea Sailing South Sea Cruises Malamala Beach Club Awe…" at bounding box center [880, 20] width 105 height 15
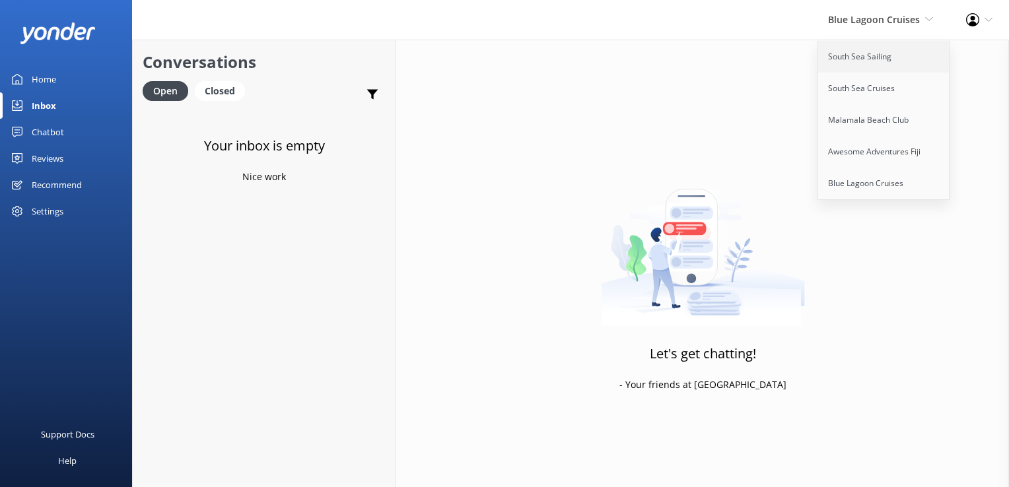
click at [844, 70] on link "South Sea Sailing" at bounding box center [884, 57] width 132 height 32
